Goal: Information Seeking & Learning: Check status

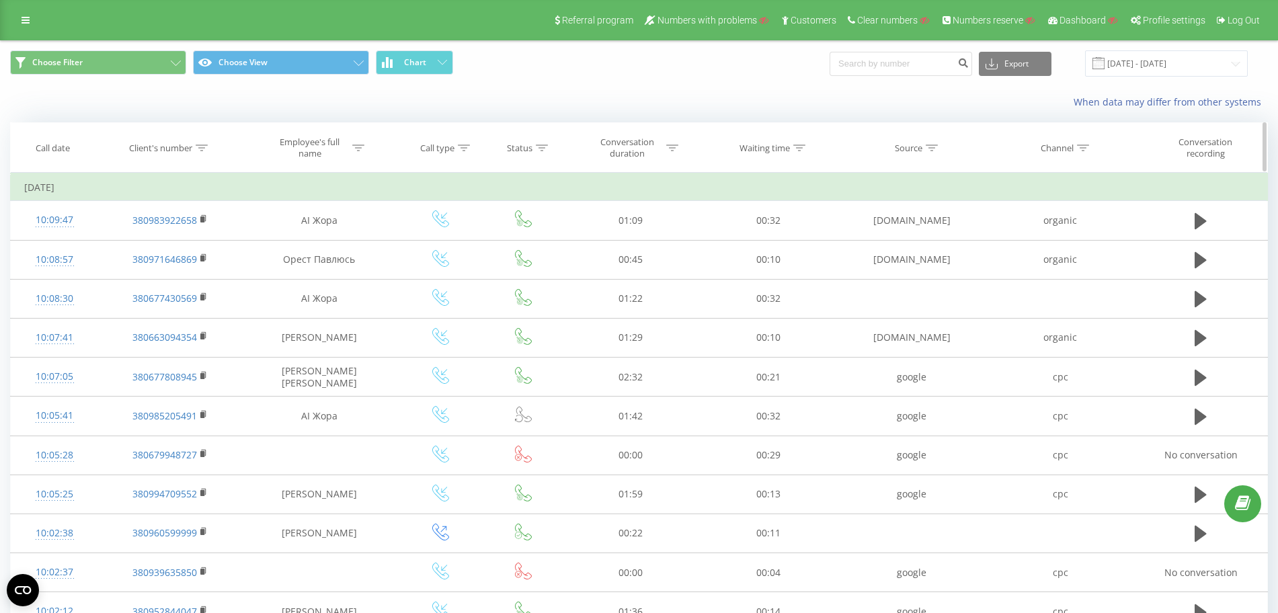
click at [198, 150] on icon at bounding box center [202, 148] width 12 height 7
click at [167, 249] on input "text" at bounding box center [171, 245] width 118 height 24
paste input "380988339228"
type input "380988339228"
click at [203, 265] on span "OK" at bounding box center [199, 270] width 38 height 21
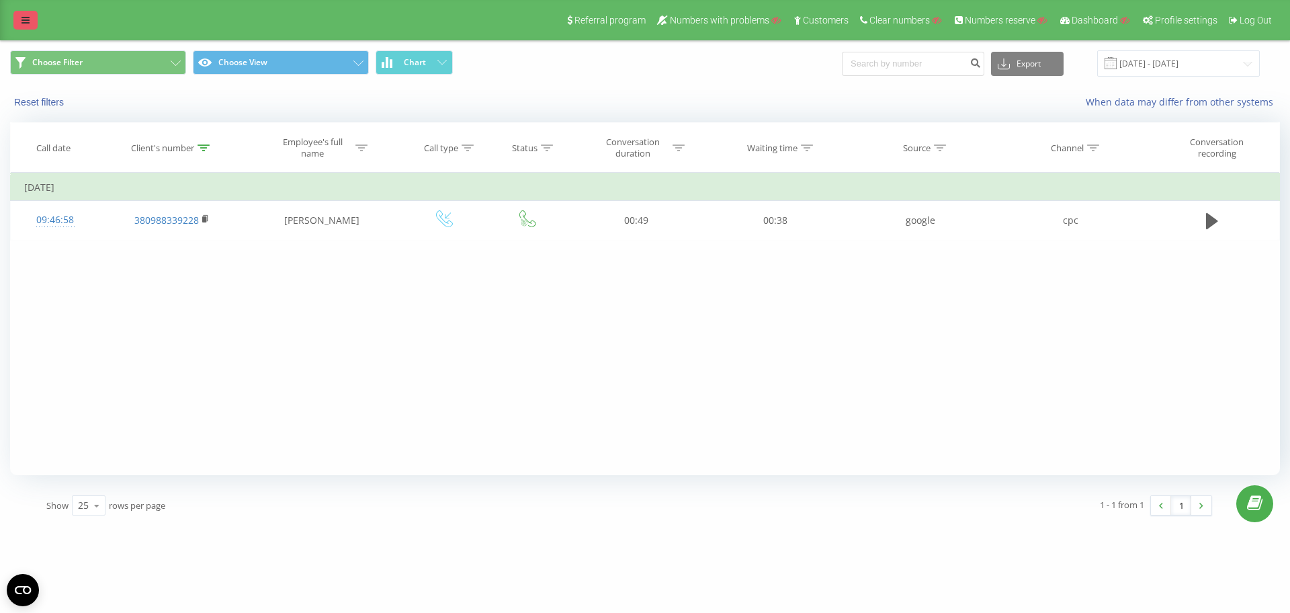
click at [17, 21] on link at bounding box center [25, 20] width 24 height 19
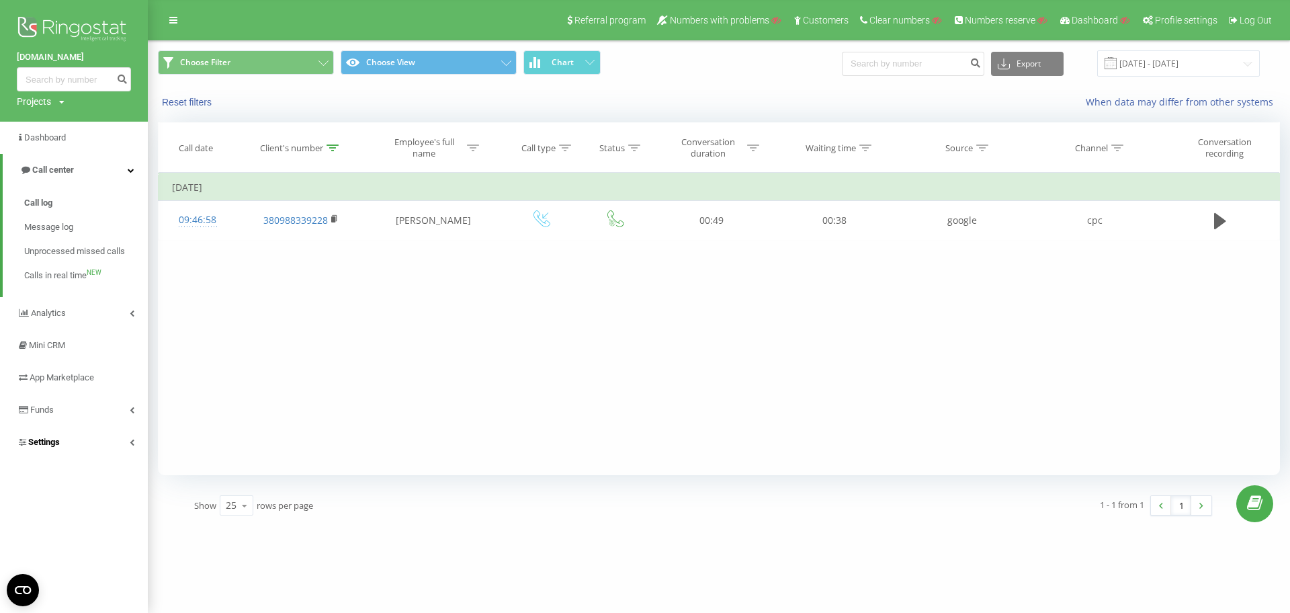
click at [95, 444] on link "Settings" at bounding box center [74, 442] width 148 height 32
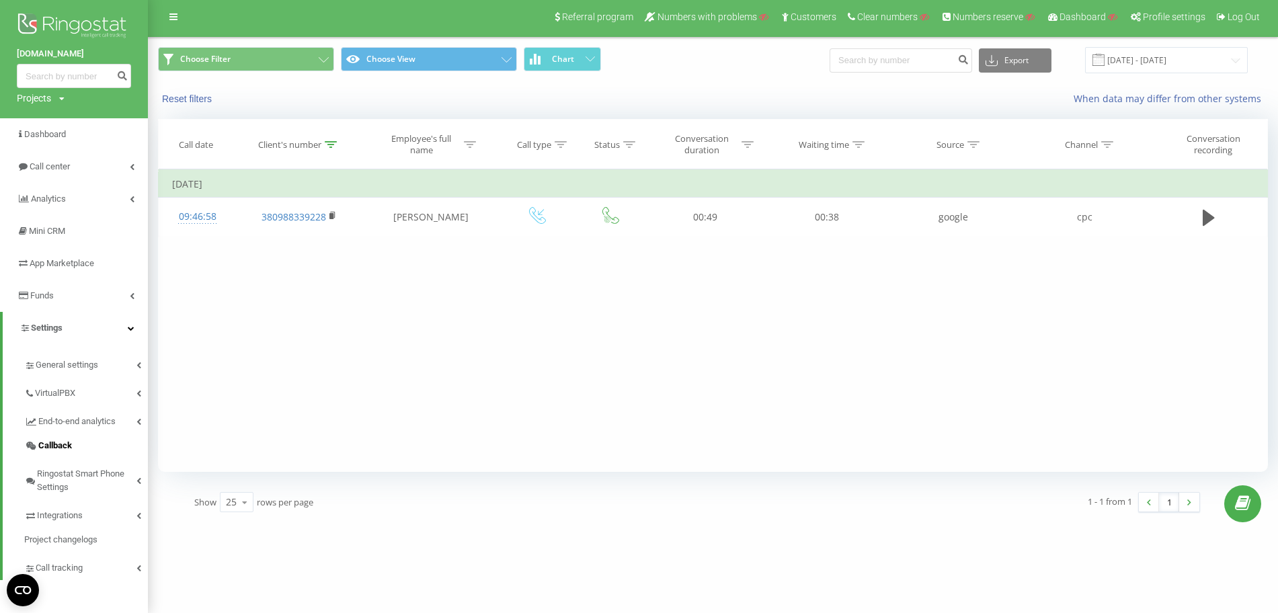
scroll to position [5, 0]
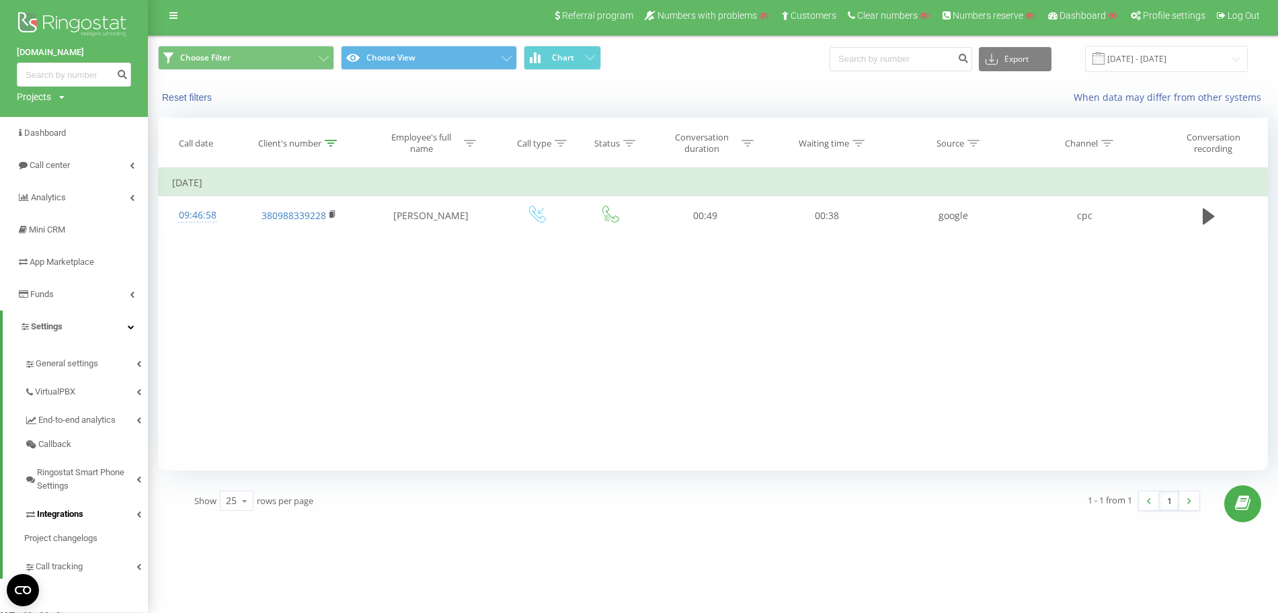
click at [83, 515] on span "Integrations" at bounding box center [60, 513] width 46 height 13
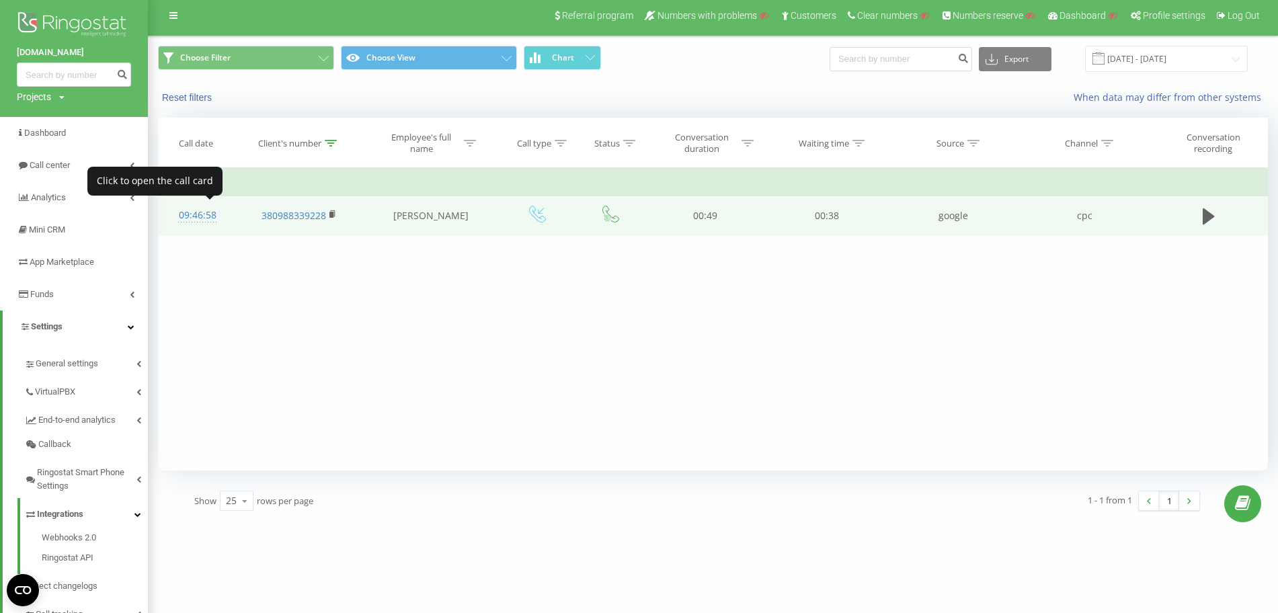
click at [201, 216] on div "09:46:58" at bounding box center [197, 215] width 50 height 26
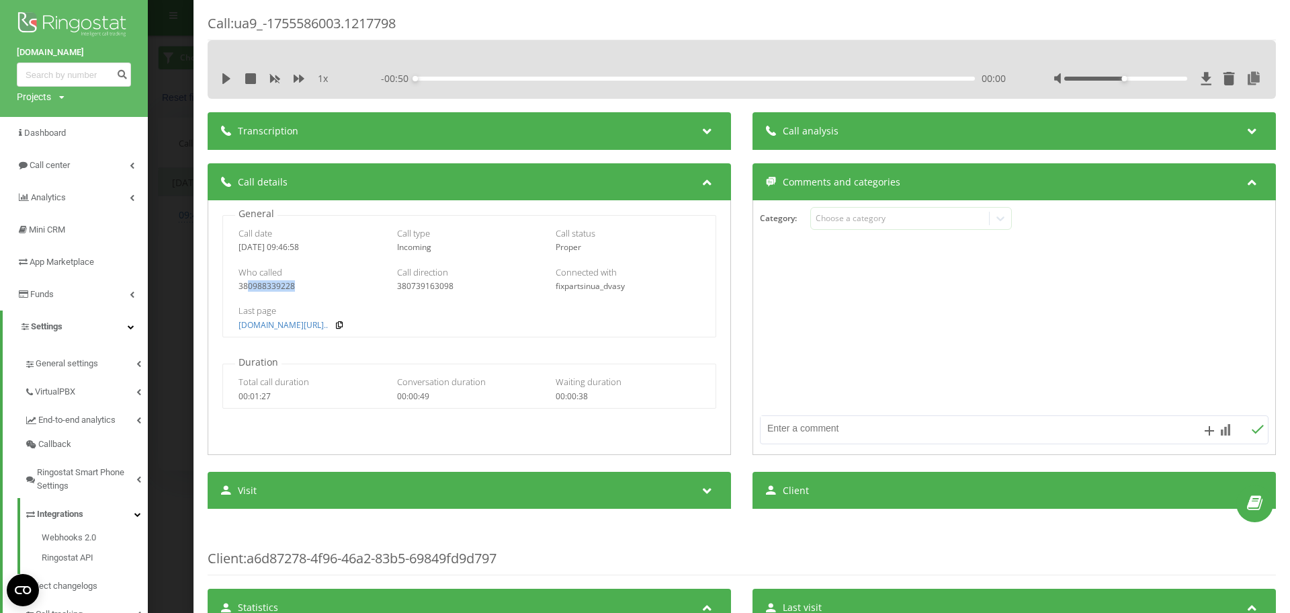
drag, startPoint x: 300, startPoint y: 284, endPoint x: 246, endPoint y: 286, distance: 53.8
click at [246, 286] on div "380988339228" at bounding box center [311, 286] width 145 height 9
copy div "0988339228"
drag, startPoint x: 28, startPoint y: 52, endPoint x: 89, endPoint y: 52, distance: 61.2
click at [89, 52] on div "[DOMAIN_NAME] Projects Search" at bounding box center [74, 56] width 148 height 122
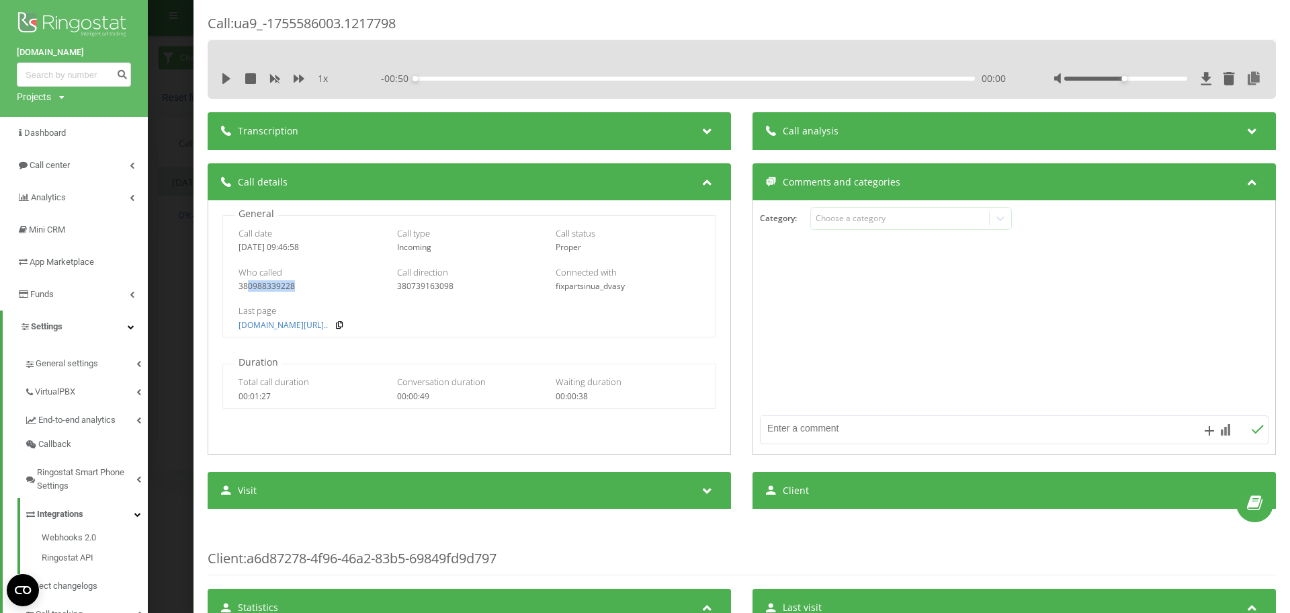
copy link "[DOMAIN_NAME]"
click at [172, 214] on div "Call : ua9_-1755586003.1217798 1 x - 00:50 00:00 00:00 Transcription For AI ana…" at bounding box center [645, 306] width 1290 height 613
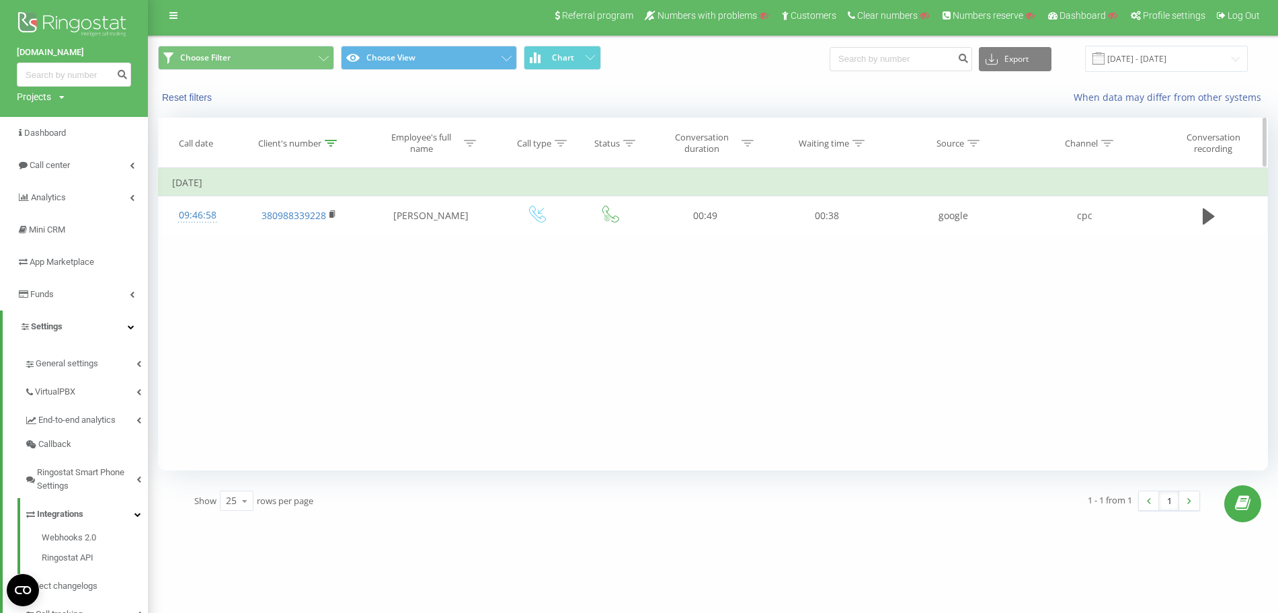
click at [333, 147] on div at bounding box center [331, 143] width 12 height 11
click at [282, 265] on button "Cancel" at bounding box center [269, 266] width 57 height 17
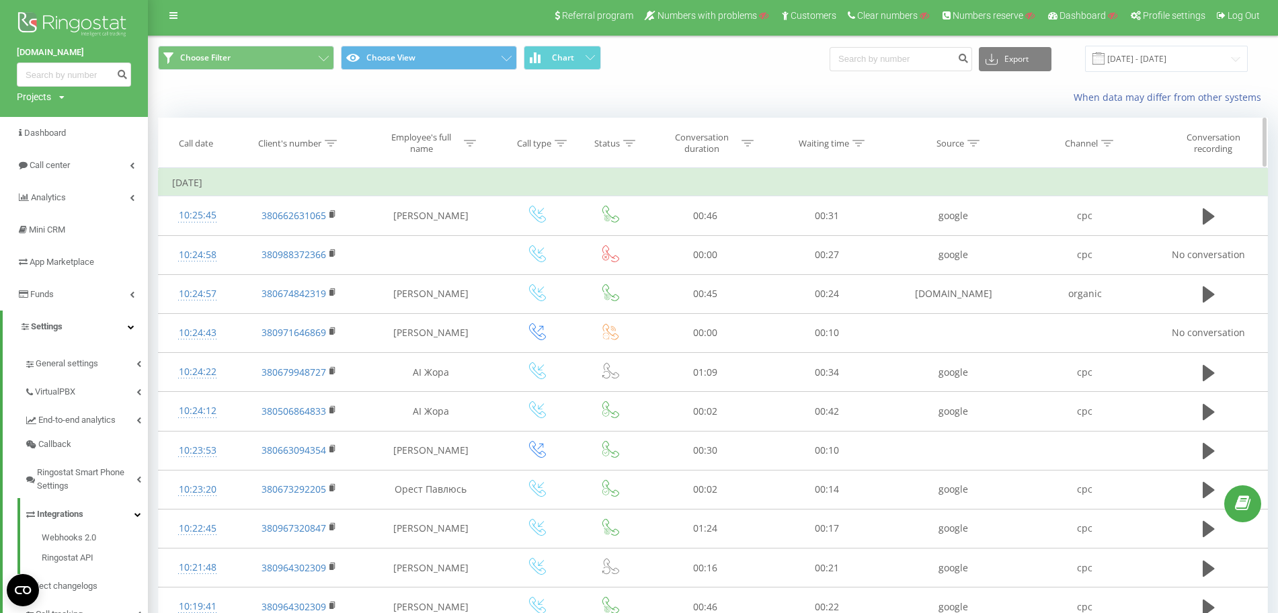
click at [563, 147] on div at bounding box center [560, 143] width 12 height 11
click at [544, 241] on div "Enter value" at bounding box center [530, 240] width 95 height 11
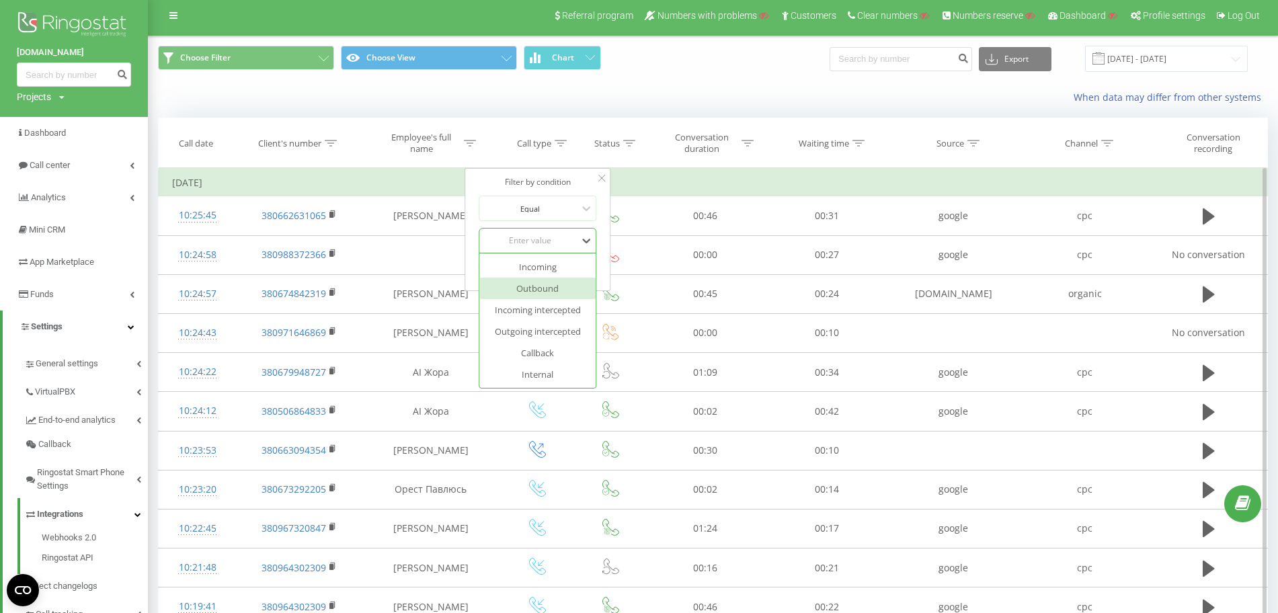
click at [544, 296] on div "Outbound" at bounding box center [537, 289] width 117 height 22
click at [571, 265] on span "OK" at bounding box center [566, 267] width 38 height 21
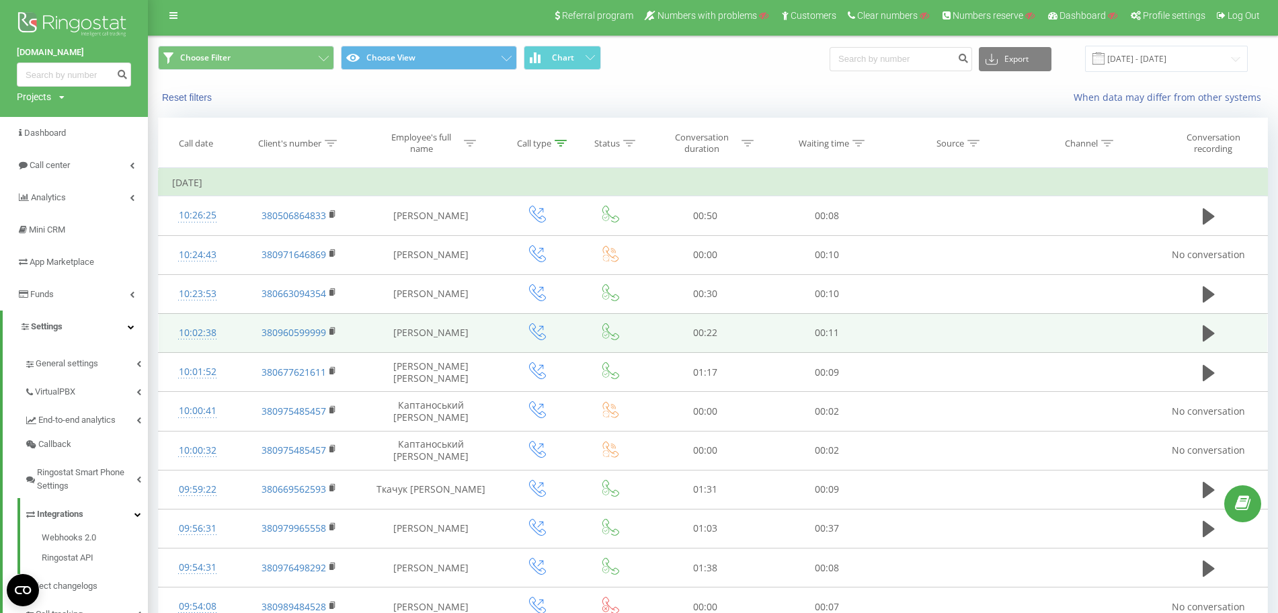
click at [208, 331] on div "10:02:38" at bounding box center [197, 333] width 50 height 26
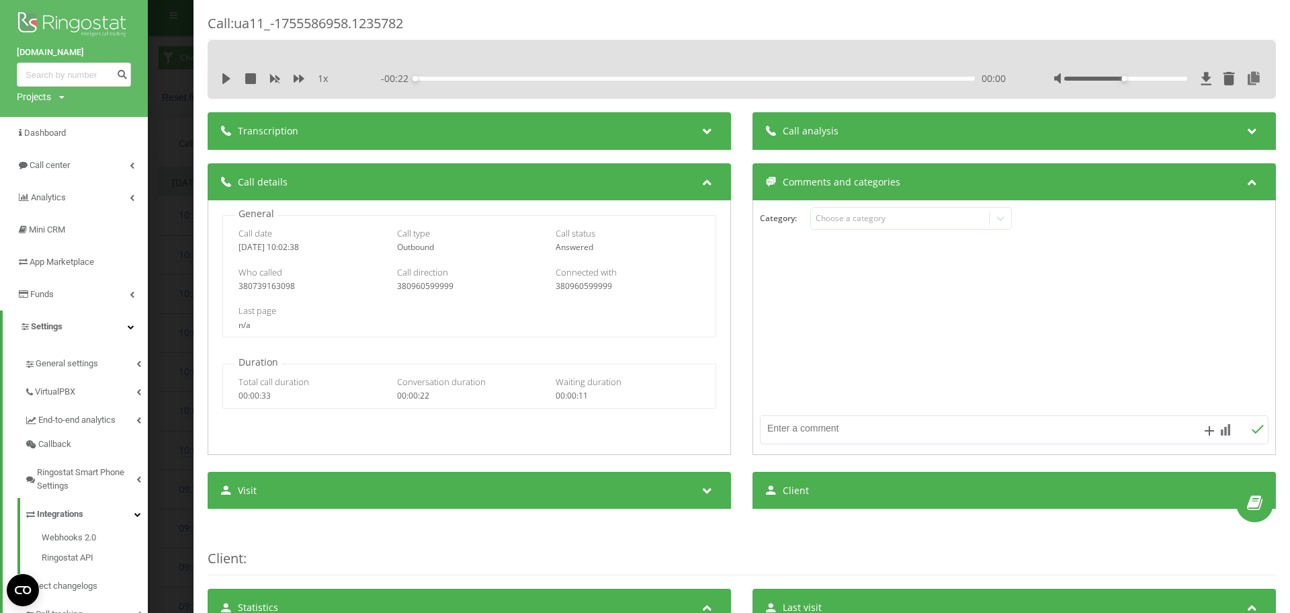
click at [176, 329] on div "Call : ua11_-1755586958.1235782 1 x - 00:22 00:00 00:00 Transcription For AI an…" at bounding box center [645, 306] width 1290 height 613
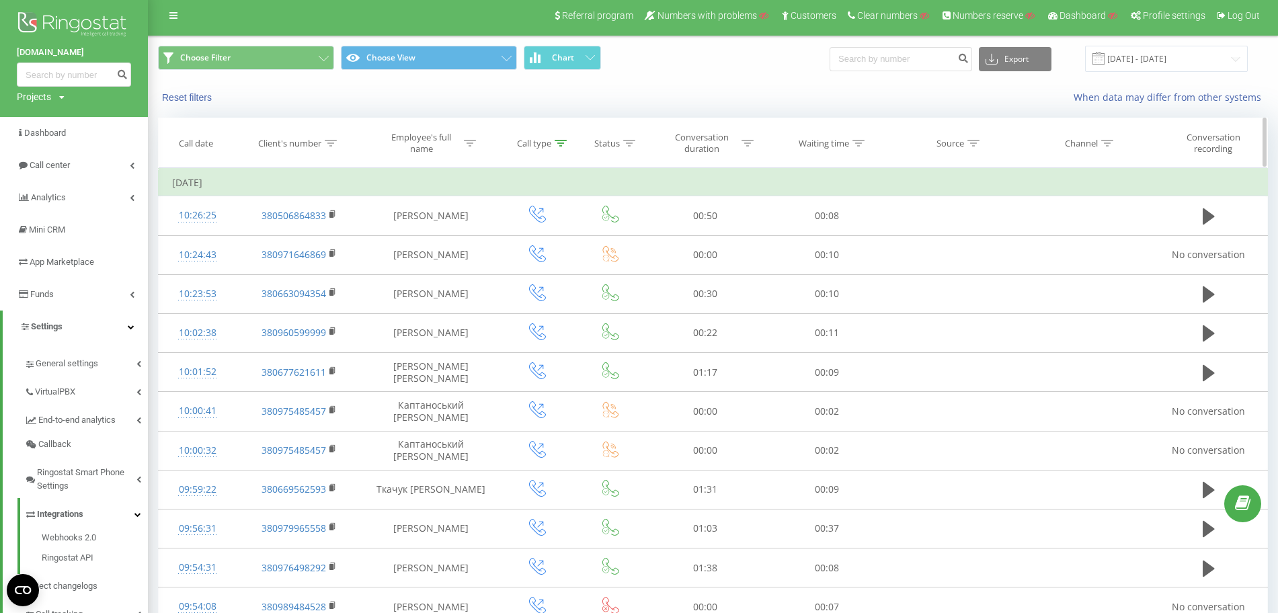
click at [333, 150] on th "Client's number" at bounding box center [299, 143] width 126 height 50
click at [329, 147] on div at bounding box center [331, 143] width 12 height 11
click at [285, 242] on input "380988339228" at bounding box center [300, 240] width 118 height 24
paste input "380986739770"
type input "380986739770"
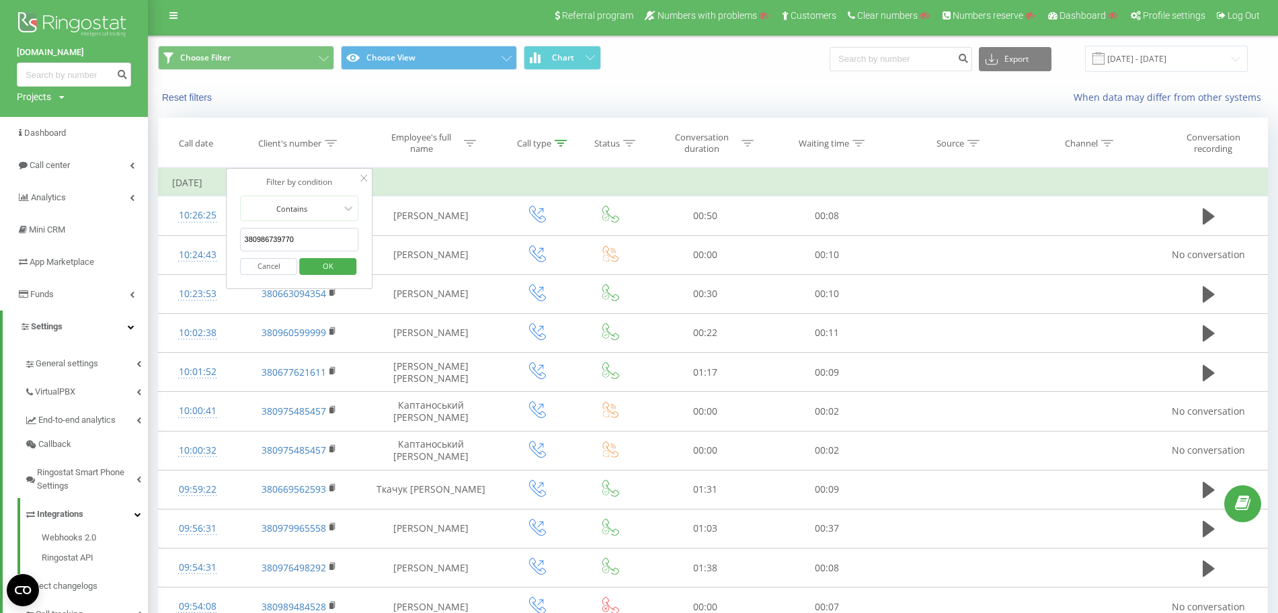
click at [335, 263] on span "OK" at bounding box center [328, 265] width 38 height 21
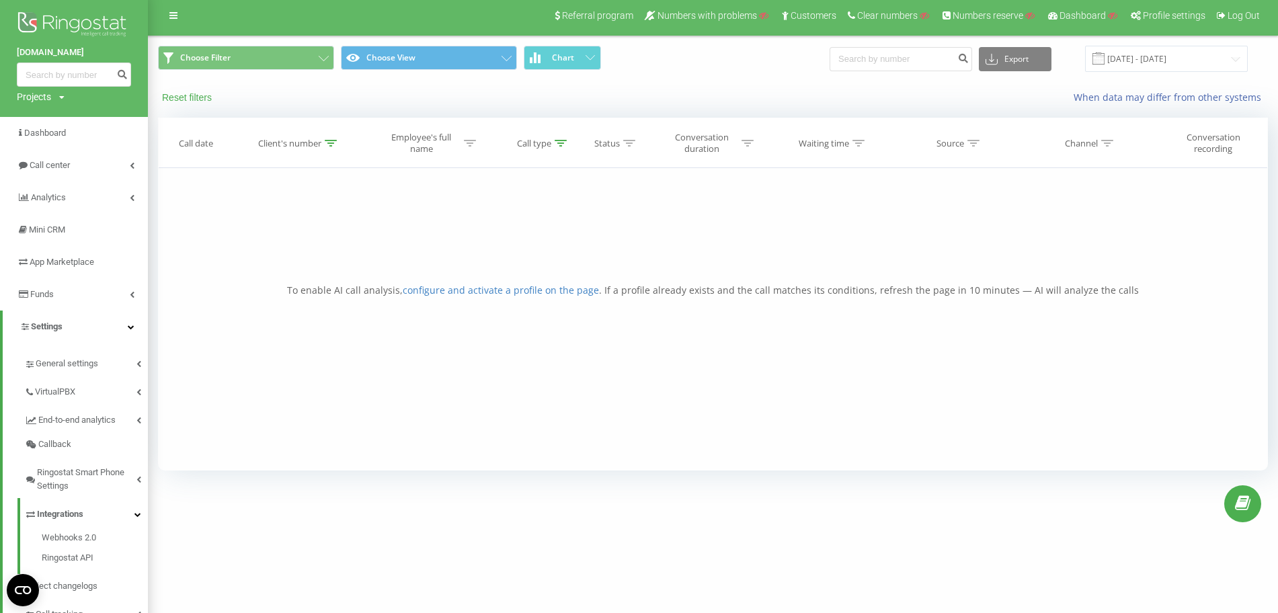
click at [198, 99] on button "Reset filters" at bounding box center [188, 97] width 60 height 12
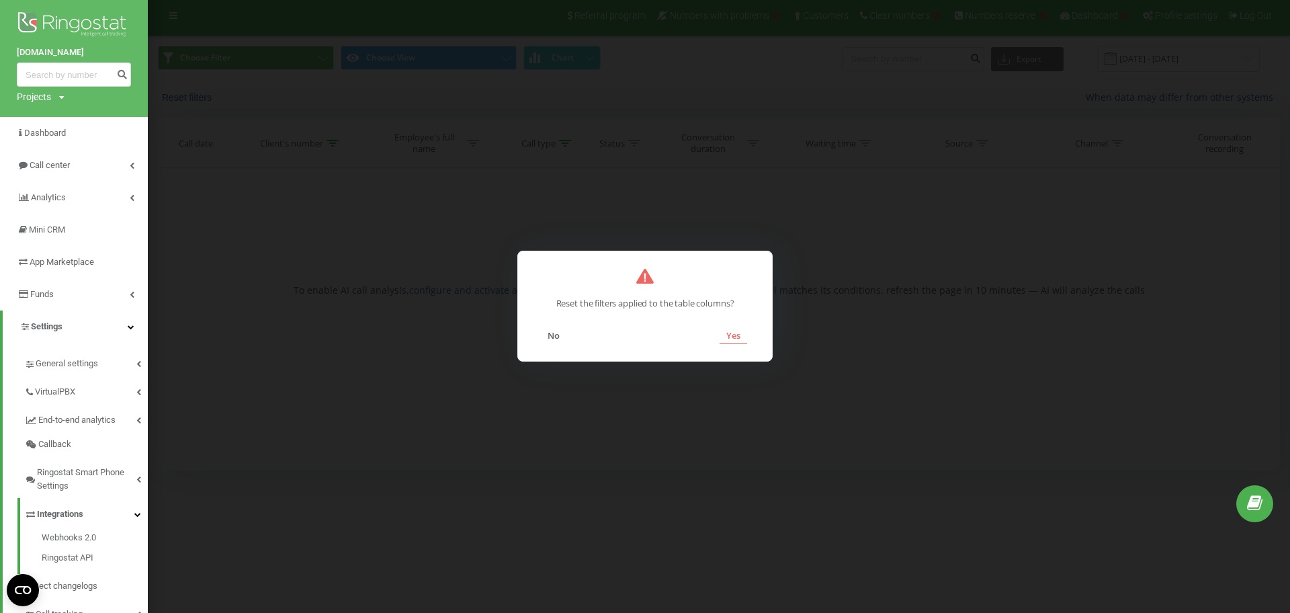
click at [731, 335] on button "Yes" at bounding box center [734, 335] width 28 height 17
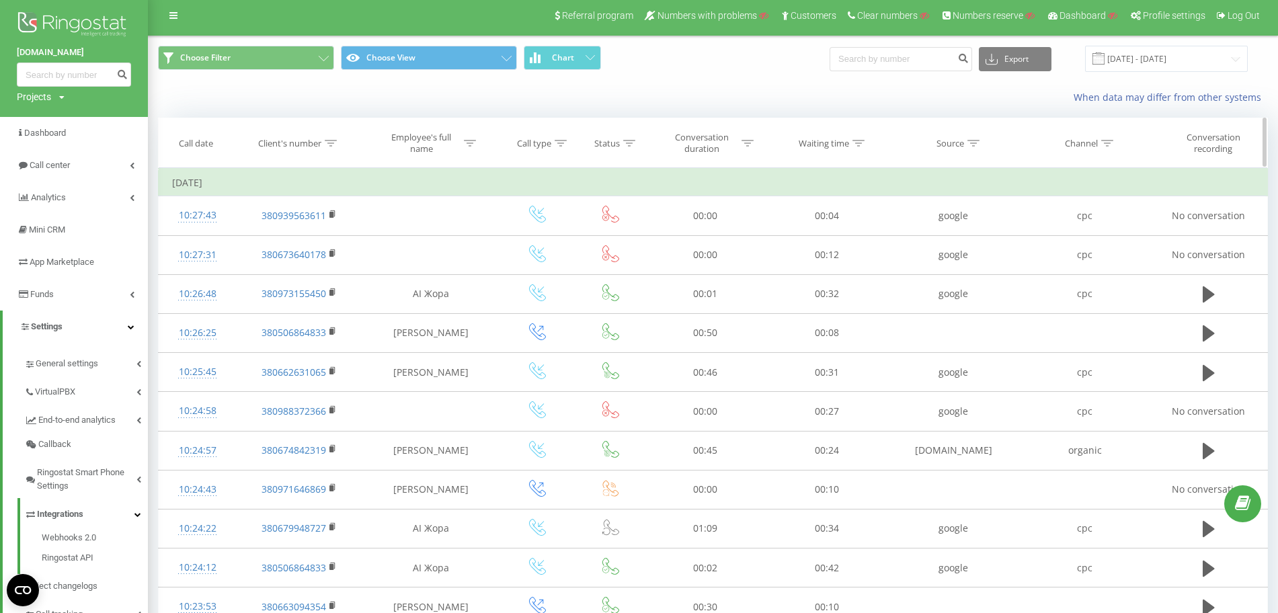
click at [332, 149] on th "Client's number" at bounding box center [299, 143] width 126 height 50
click at [329, 145] on icon at bounding box center [331, 143] width 12 height 7
click at [314, 245] on input "text" at bounding box center [300, 240] width 118 height 24
paste input "380986739770"
type input "380986739770"
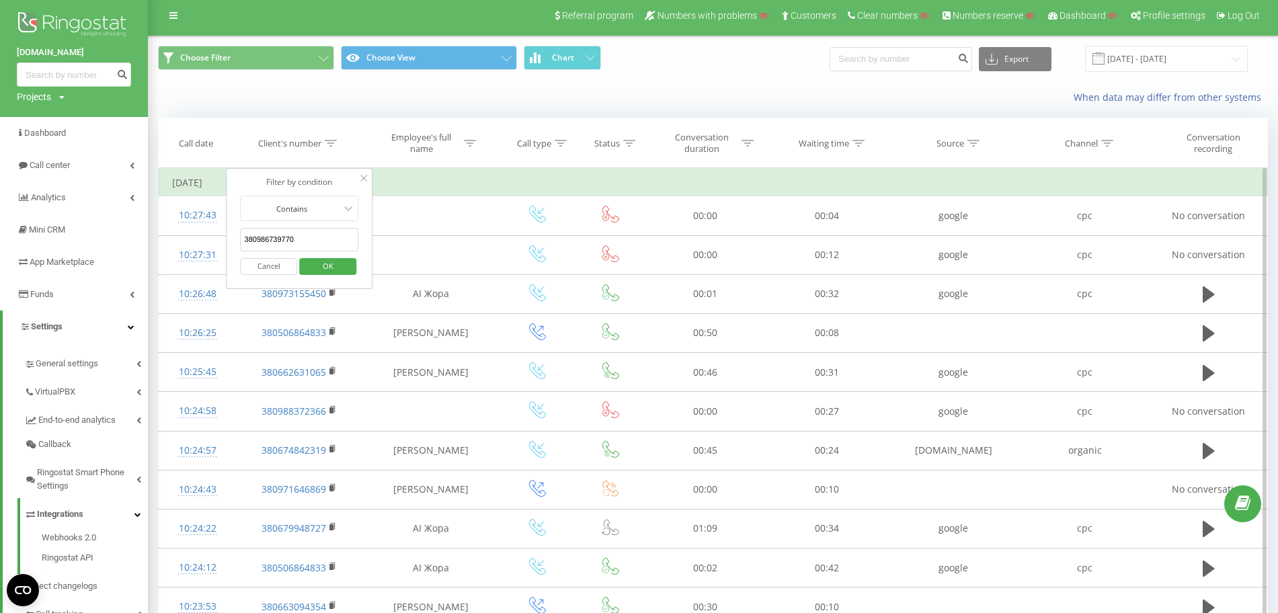
click at [340, 269] on span "OK" at bounding box center [328, 265] width 38 height 21
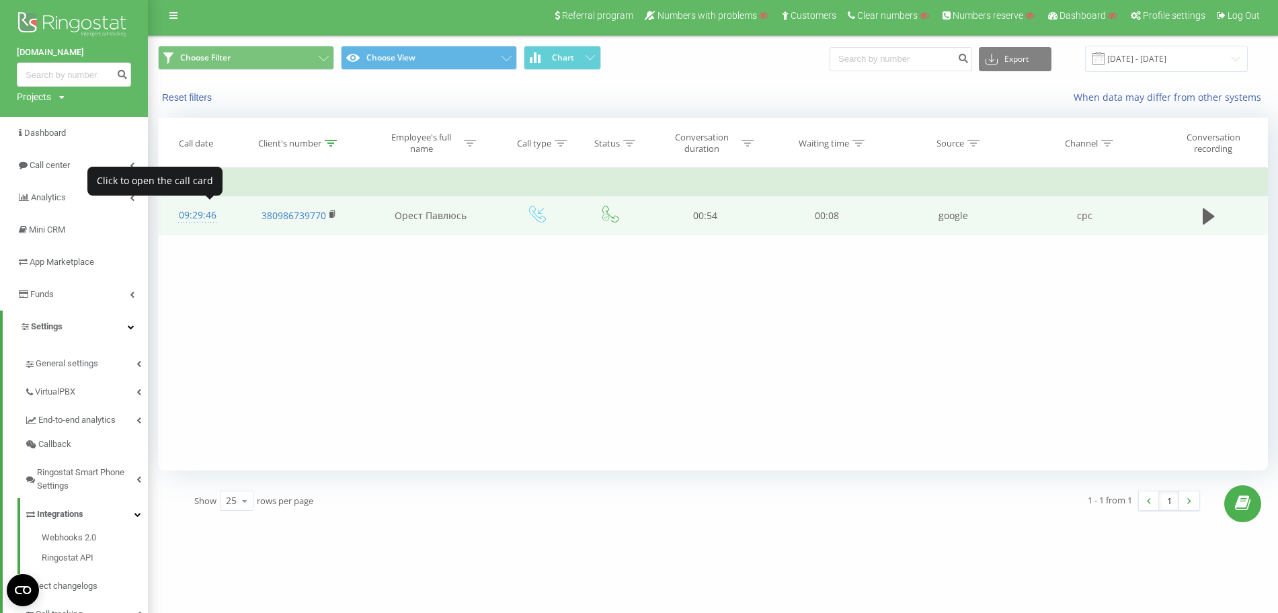
click at [202, 215] on div "09:29:46" at bounding box center [197, 215] width 50 height 26
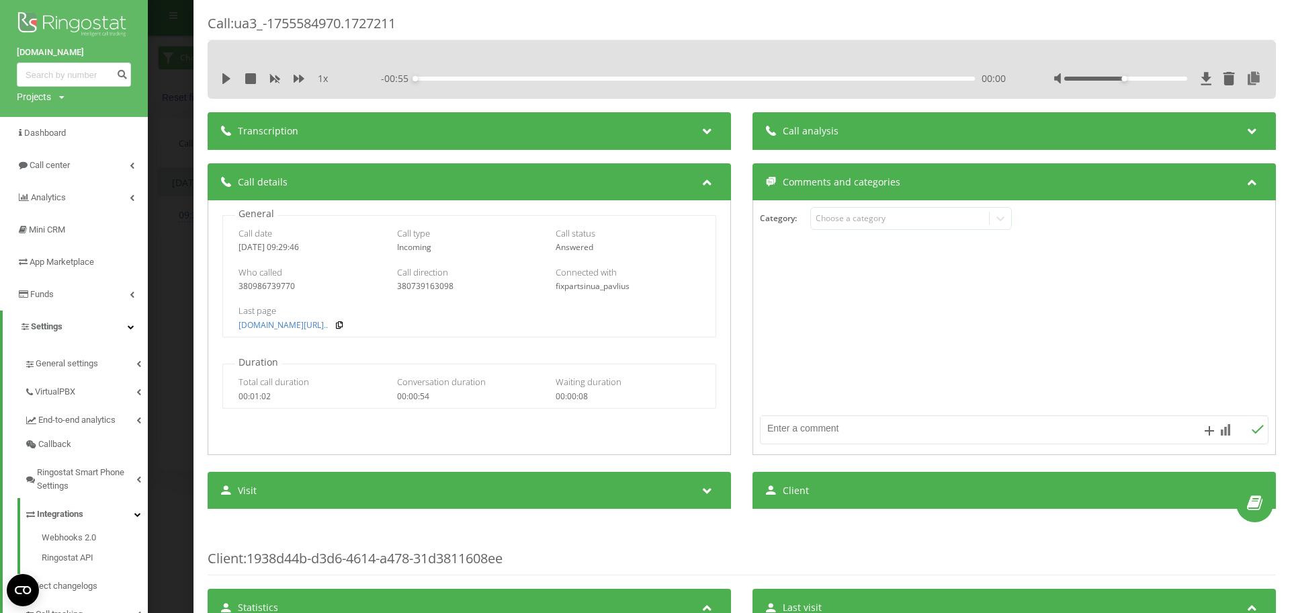
click at [190, 276] on div "Call : ua3_-1755584970.1727211 1 x - 00:55 00:00 00:00 Transcription For AI ana…" at bounding box center [645, 306] width 1290 height 613
